Goal: Transaction & Acquisition: Purchase product/service

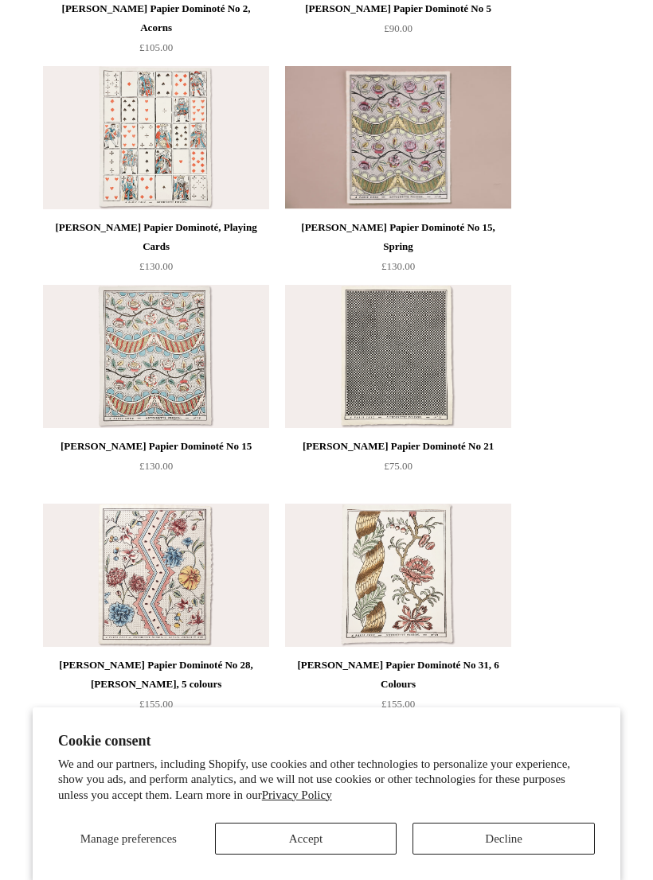
scroll to position [840, 0]
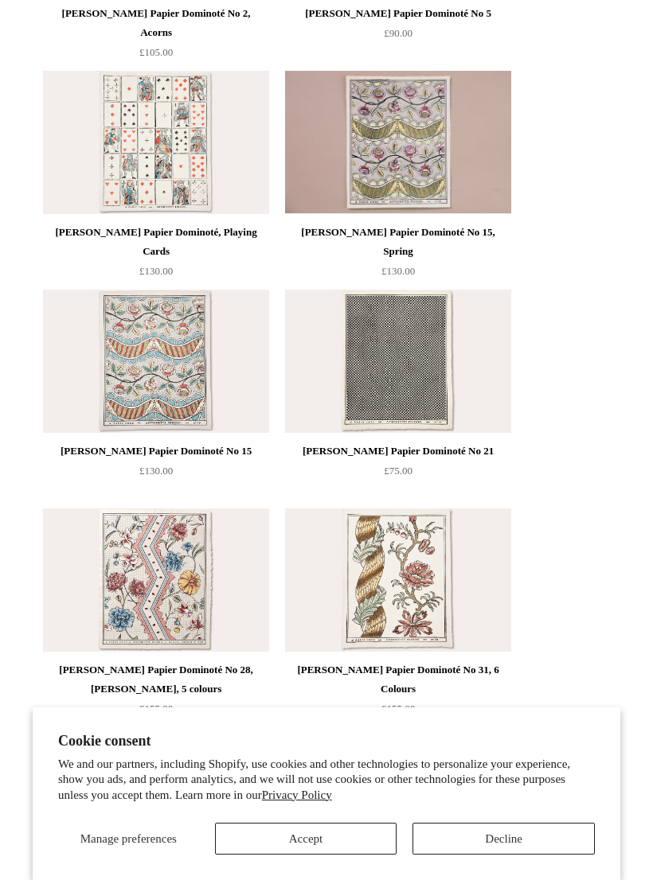
click at [325, 855] on button "Accept" at bounding box center [306, 839] width 182 height 32
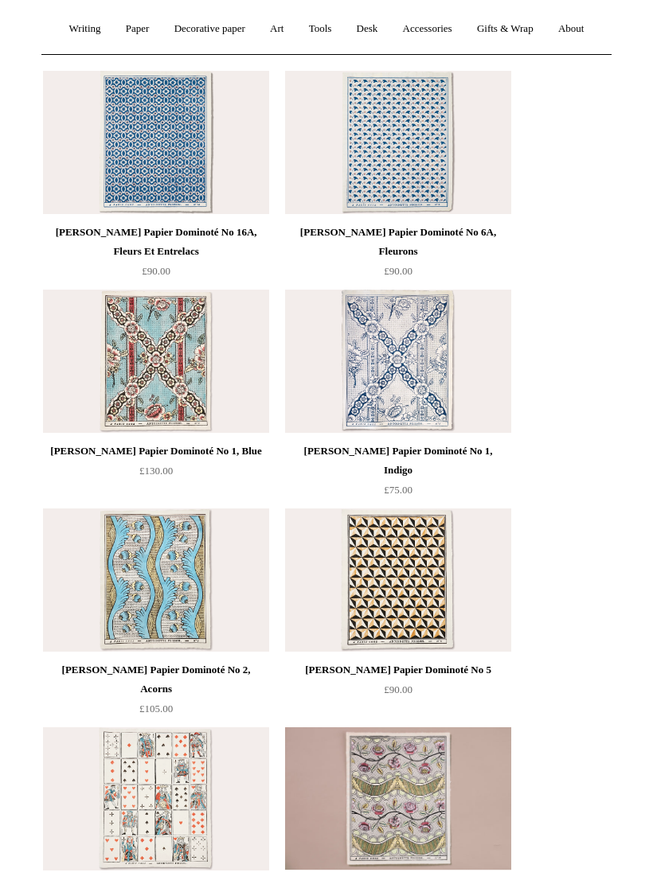
scroll to position [0, 0]
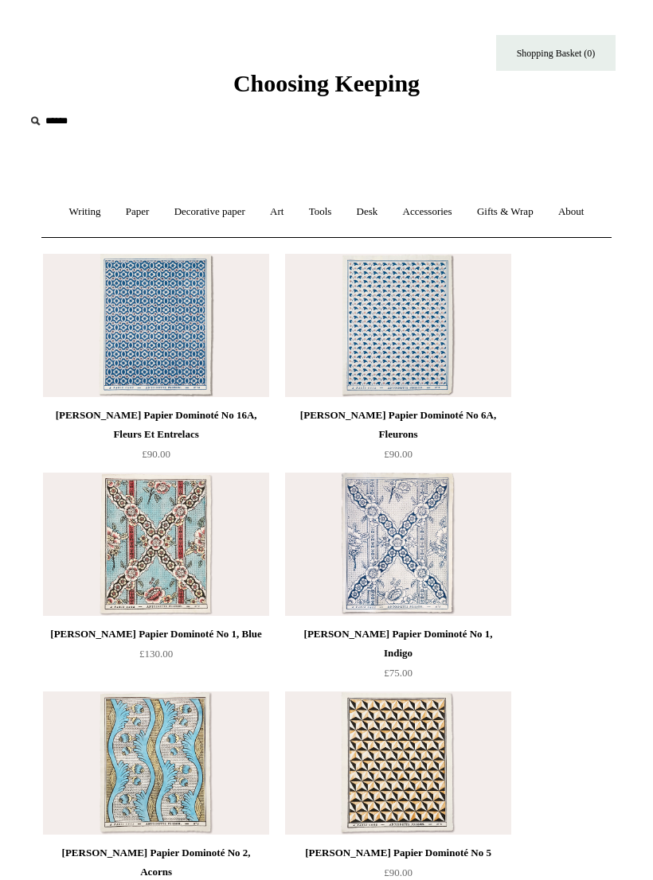
click at [201, 221] on link "Decorative paper +" at bounding box center [209, 212] width 93 height 42
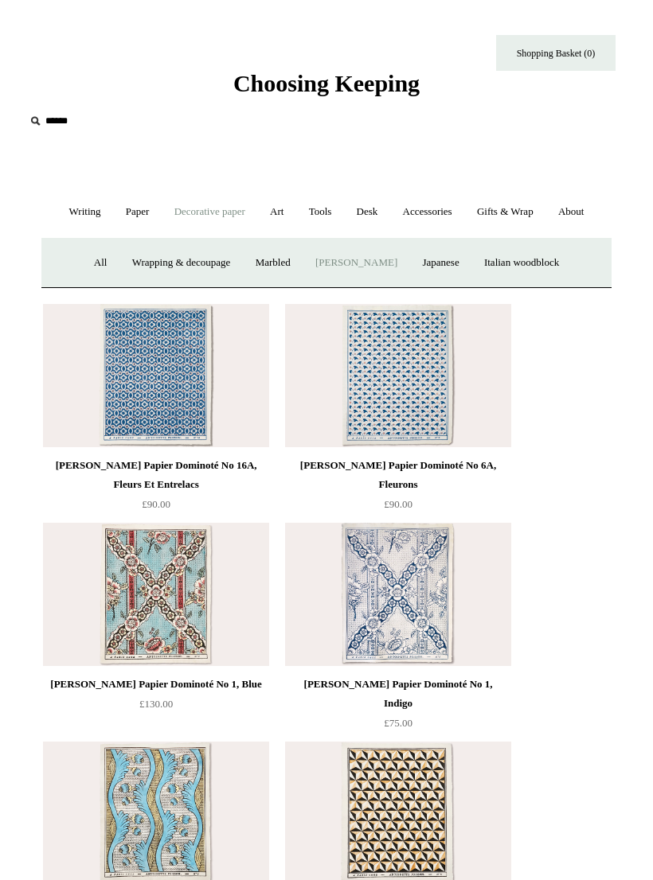
click at [434, 216] on link "Accessories +" at bounding box center [428, 212] width 72 height 42
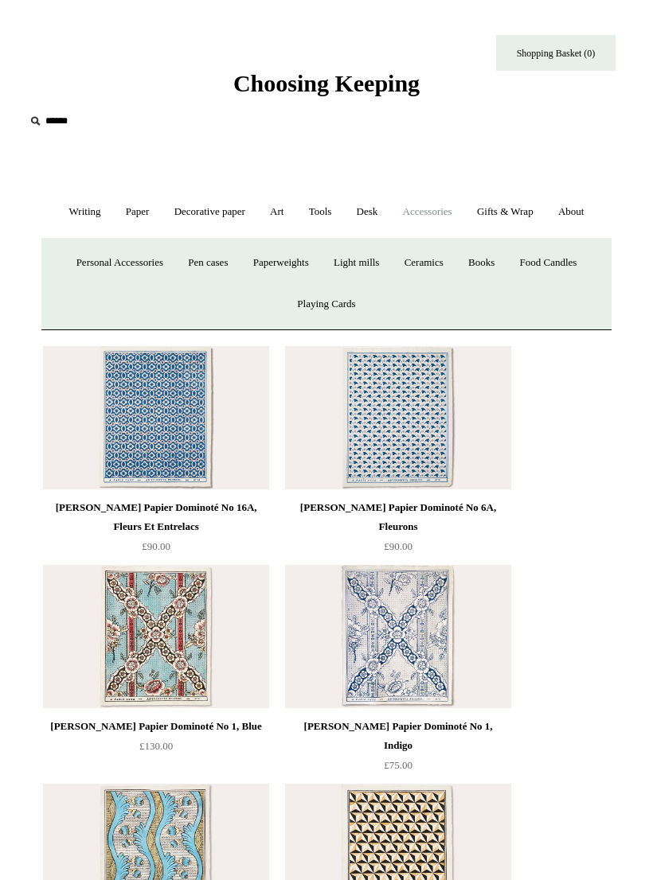
click at [499, 267] on link "Books" at bounding box center [481, 263] width 49 height 42
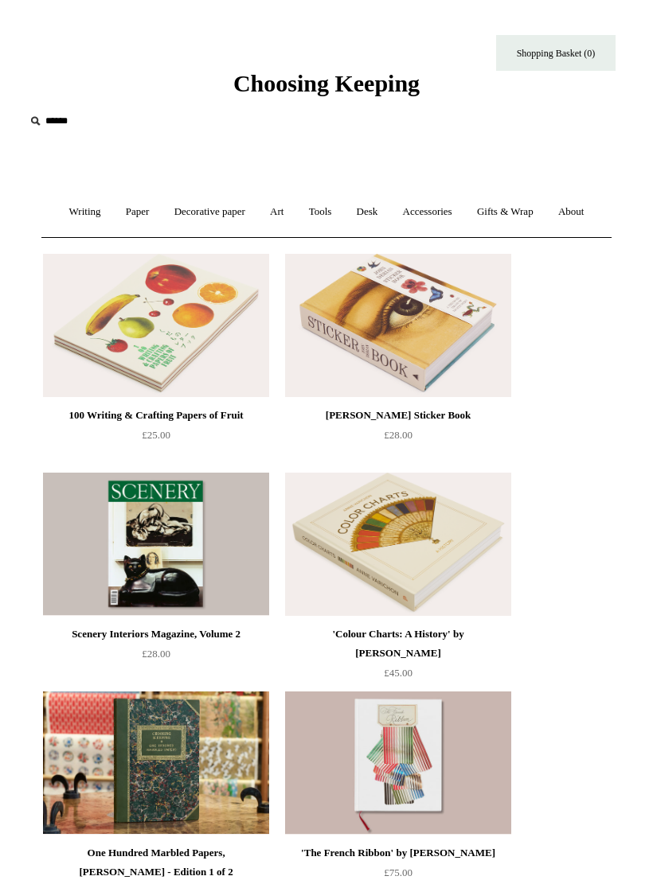
click at [392, 421] on div "[PERSON_NAME] Sticker Book" at bounding box center [398, 415] width 218 height 19
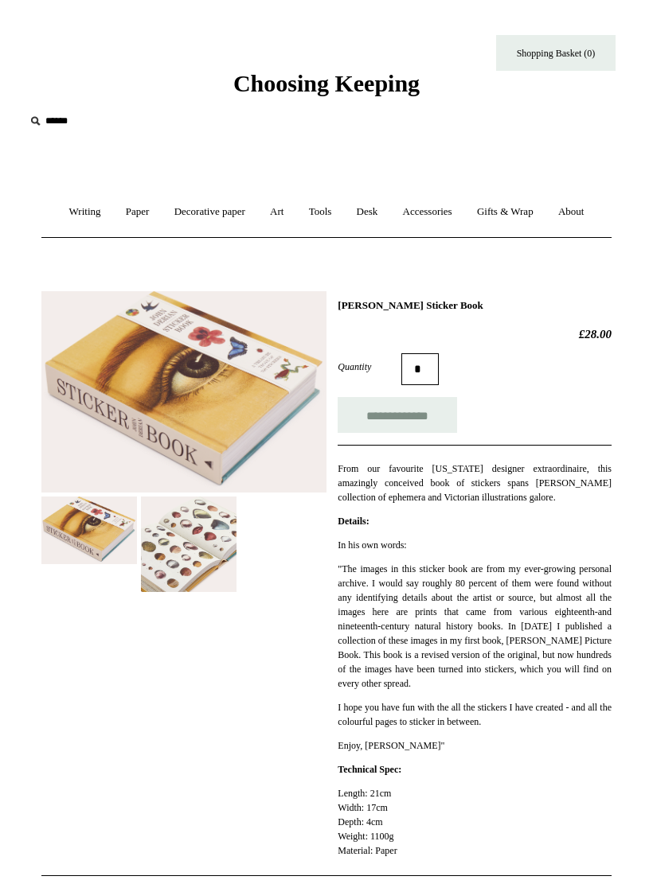
click at [197, 547] on img at bounding box center [188, 544] width 95 height 95
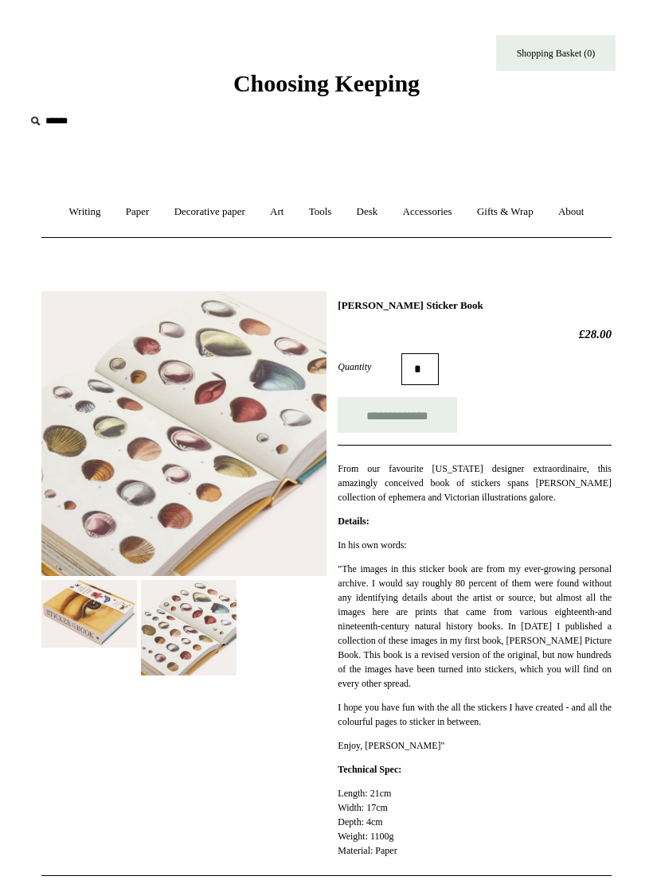
click at [206, 443] on img at bounding box center [183, 433] width 285 height 285
